Goal: Task Accomplishment & Management: Manage account settings

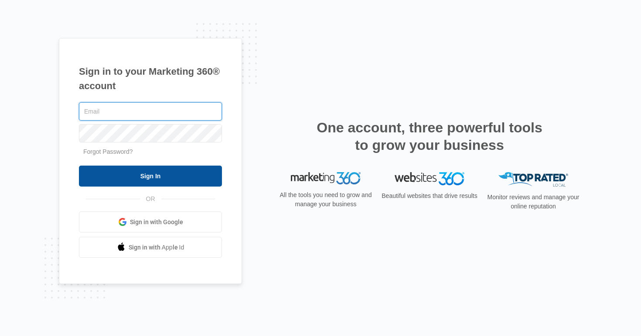
type input "[EMAIL_ADDRESS][DOMAIN_NAME]"
click at [164, 165] on input "Sign In" at bounding box center [150, 175] width 143 height 21
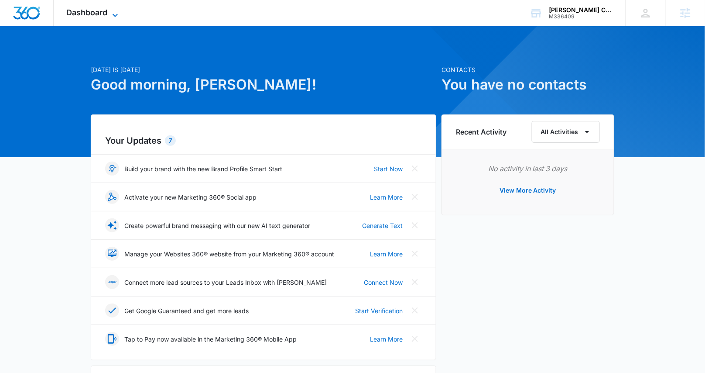
click at [91, 11] on span "Dashboard" at bounding box center [87, 12] width 41 height 9
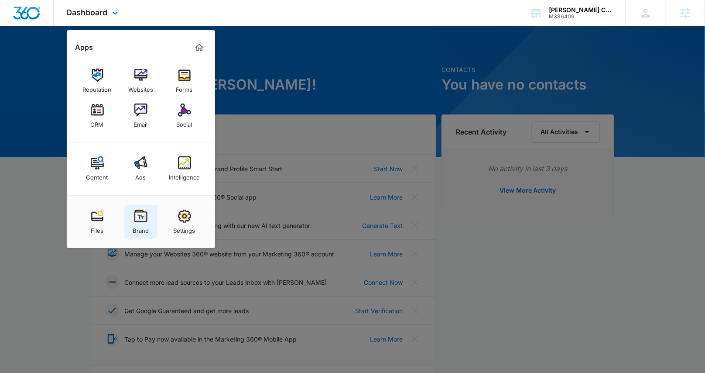
click at [140, 212] on img at bounding box center [140, 215] width 13 height 13
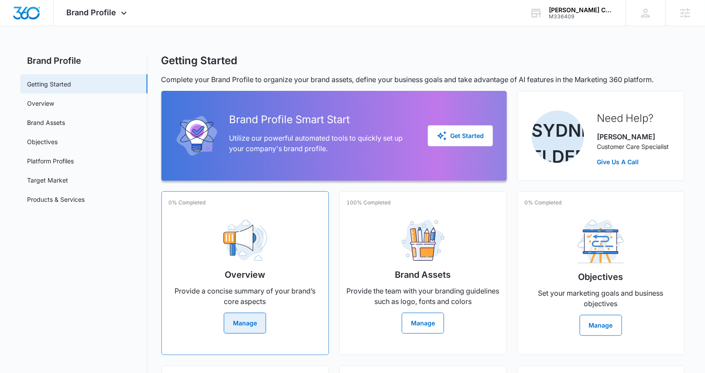
click at [273, 226] on div "Overview Provide a concise summary of your brand’s core aspects Manage" at bounding box center [245, 272] width 153 height 121
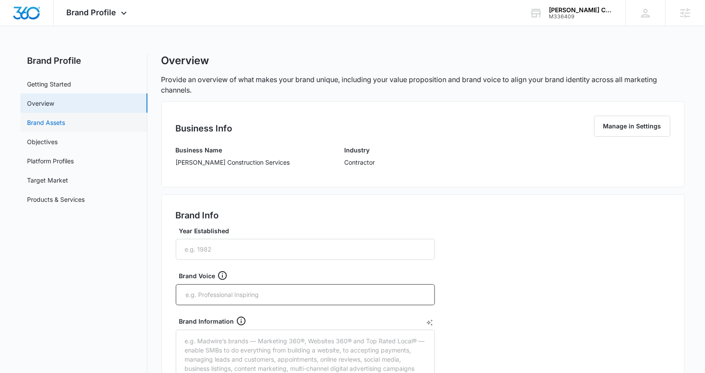
click at [65, 127] on link "Brand Assets" at bounding box center [46, 122] width 38 height 9
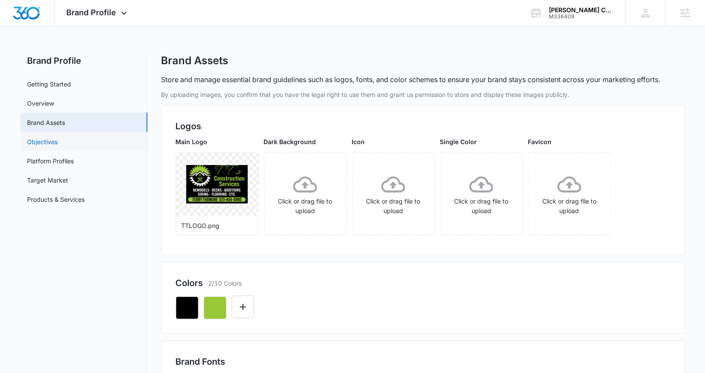
click at [58, 142] on link "Objectives" at bounding box center [42, 141] width 31 height 9
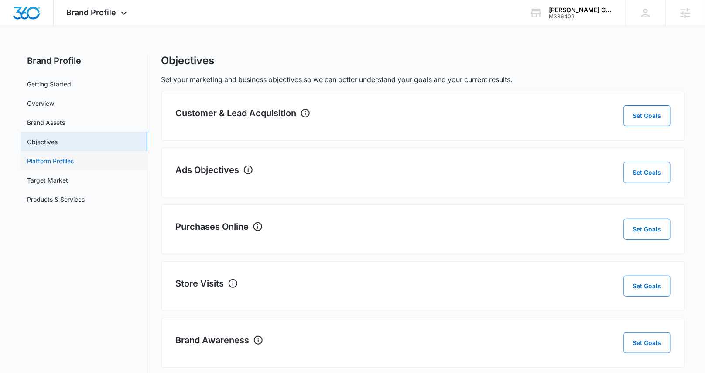
click at [74, 164] on link "Platform Profiles" at bounding box center [50, 160] width 47 height 9
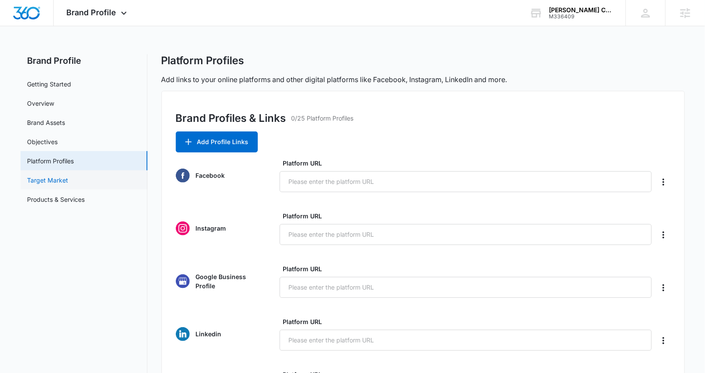
click at [69, 185] on link "Target Market" at bounding box center [47, 179] width 41 height 9
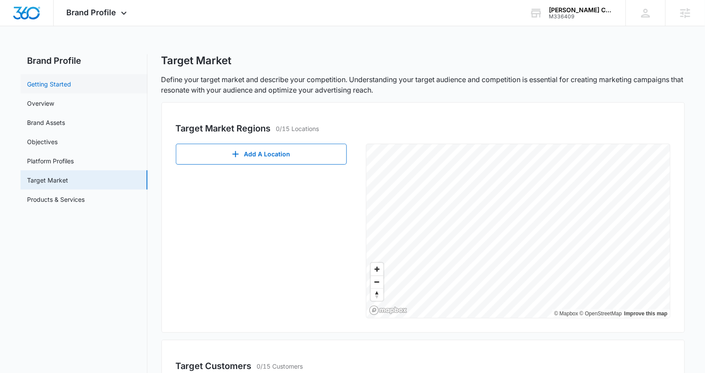
click at [45, 83] on link "Getting Started" at bounding box center [49, 83] width 44 height 9
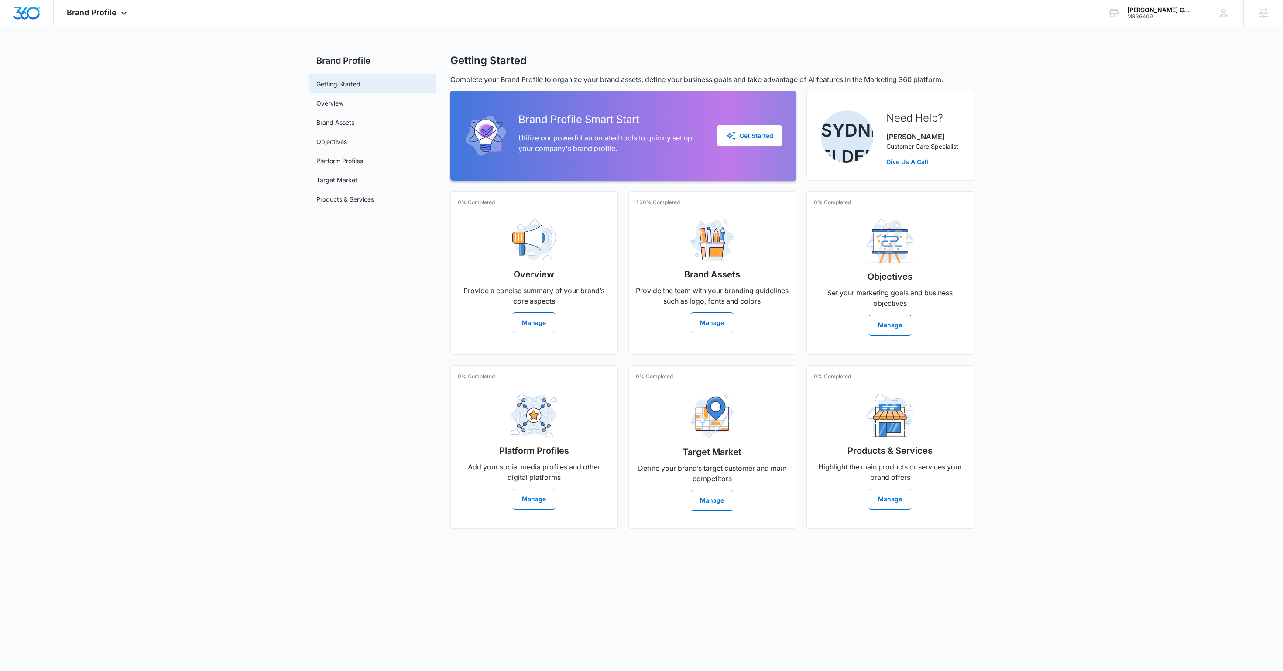
click at [712, 368] on main "Brand Profile Getting Started Overview Brand Assets Objectives Platform Profile…" at bounding box center [641, 296] width 1283 height 485
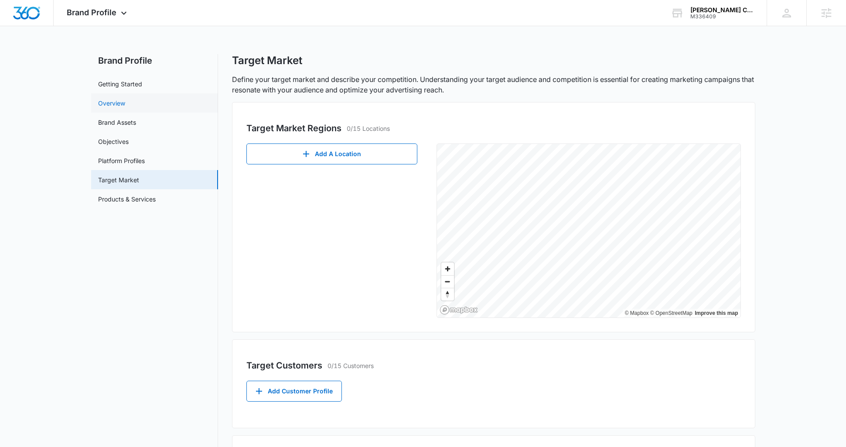
click at [125, 103] on link "Overview" at bounding box center [111, 103] width 27 height 9
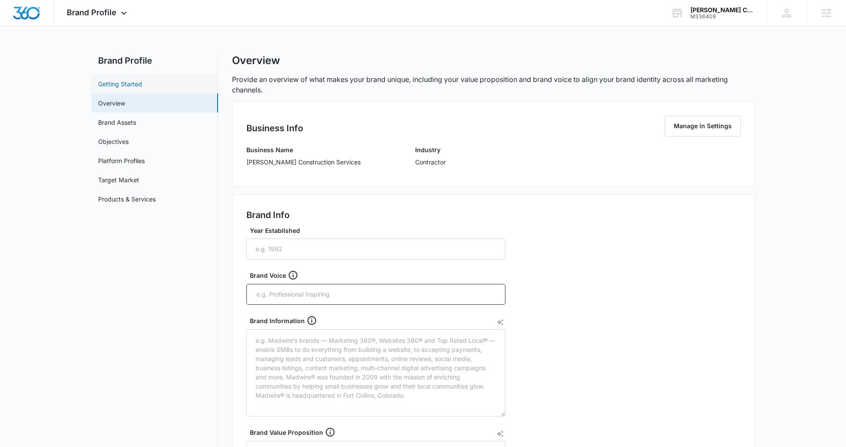
click at [127, 89] on link "Getting Started" at bounding box center [120, 83] width 44 height 9
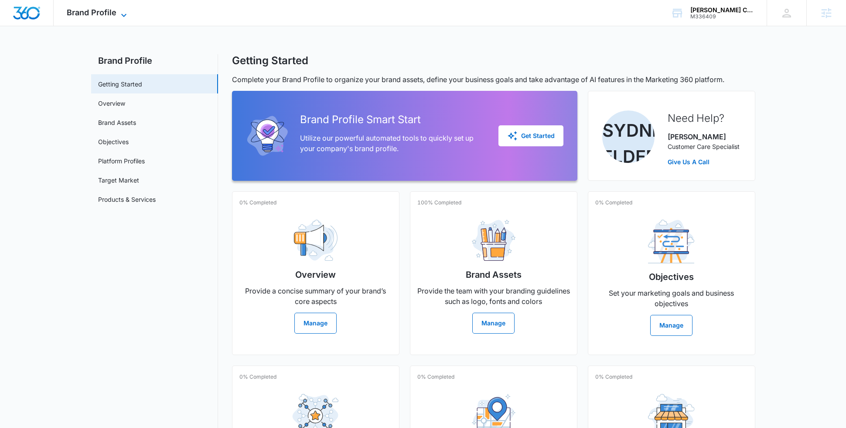
click at [88, 11] on span "Brand Profile" at bounding box center [92, 12] width 50 height 9
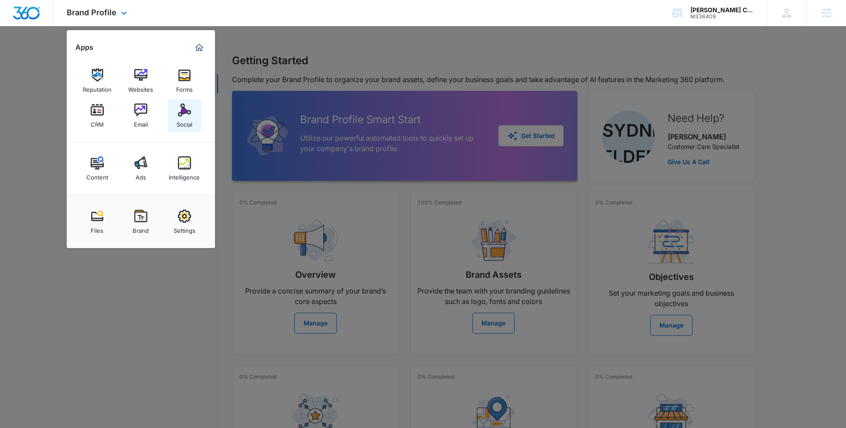
click at [188, 119] on div "Social" at bounding box center [185, 121] width 16 height 11
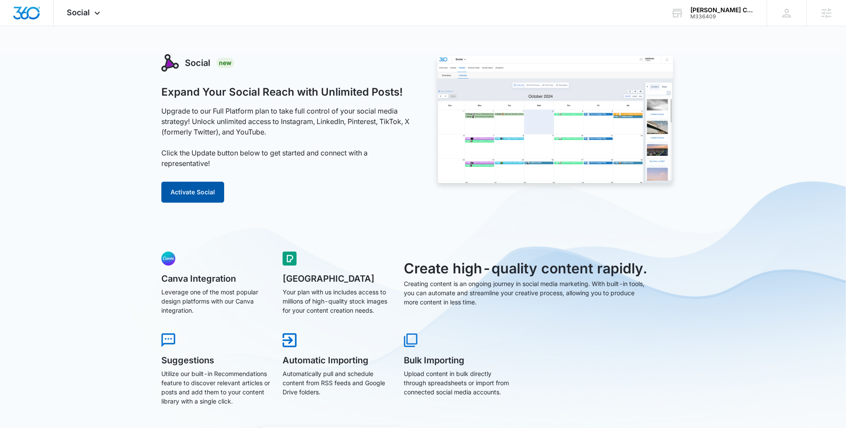
click at [187, 182] on button "Activate Social" at bounding box center [192, 192] width 63 height 21
